Goal: Navigation & Orientation: Find specific page/section

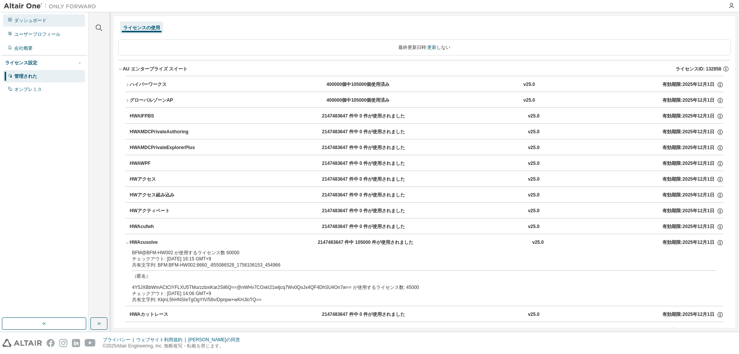
click at [37, 24] on div "ダッシュボード" at bounding box center [44, 20] width 82 height 12
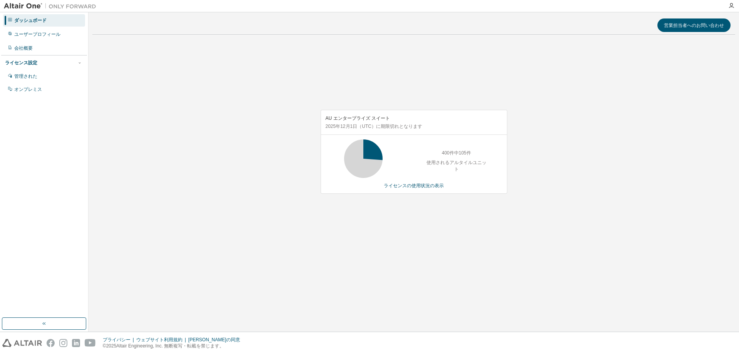
click at [36, 18] on font "ダッシュボード" at bounding box center [30, 20] width 32 height 5
click at [37, 32] on font "ユーザープロフィール" at bounding box center [37, 34] width 46 height 5
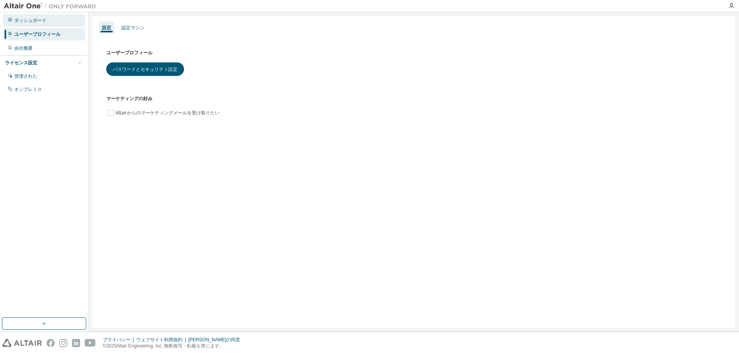
click at [38, 20] on font "ダッシュボード" at bounding box center [30, 20] width 32 height 5
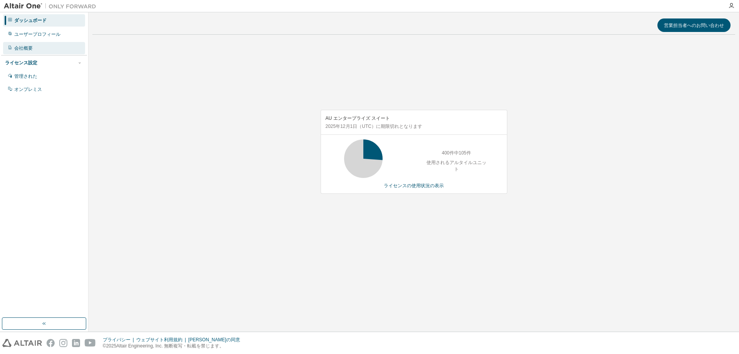
click at [37, 45] on div "会社概要" at bounding box center [44, 48] width 82 height 12
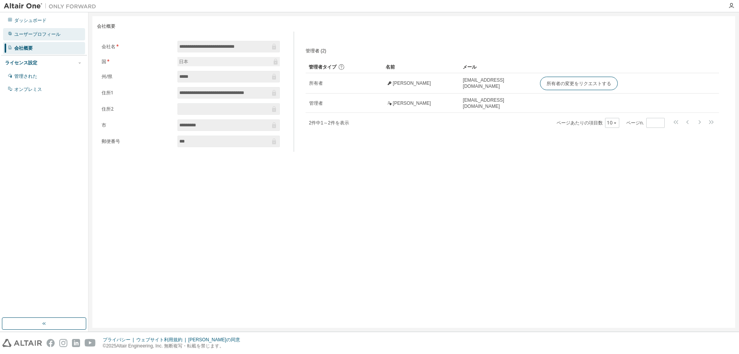
click at [38, 34] on font "ユーザープロフィール" at bounding box center [37, 34] width 46 height 5
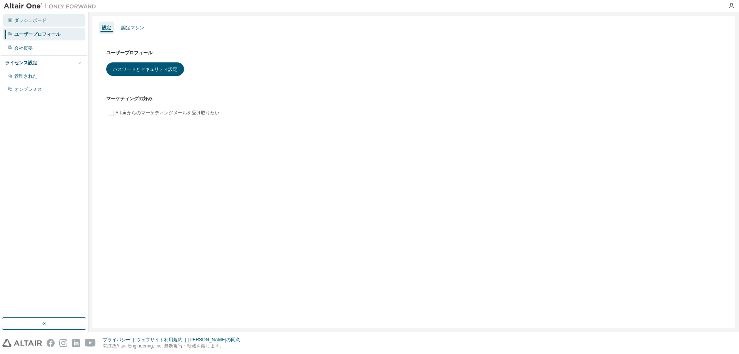
click at [42, 22] on font "ダッシュボード" at bounding box center [30, 20] width 32 height 5
